Goal: Navigation & Orientation: Find specific page/section

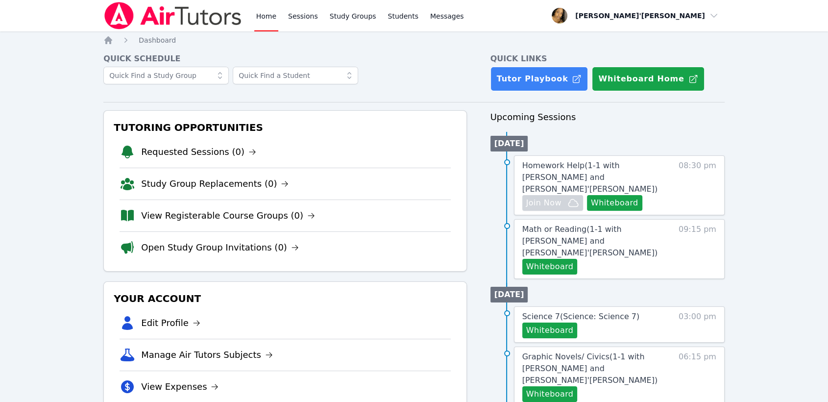
click at [418, 188] on li "Study Group Replacements (0)" at bounding box center [284, 183] width 331 height 32
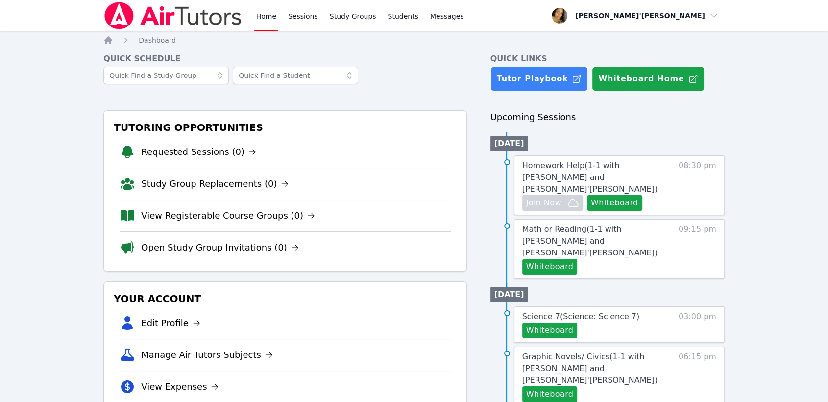
click at [418, 188] on li "Study Group Replacements (0)" at bounding box center [284, 183] width 331 height 32
click at [180, 81] on input "text" at bounding box center [165, 76] width 125 height 18
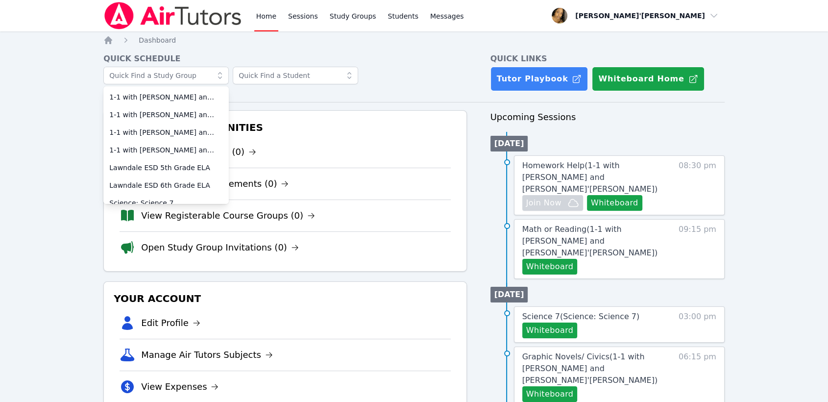
click at [0, 111] on div "Home Sessions Study Groups Students Messages Open user menu Lee'Tayna Hostick O…" at bounding box center [414, 406] width 828 height 812
